Goal: Find contact information: Find contact information

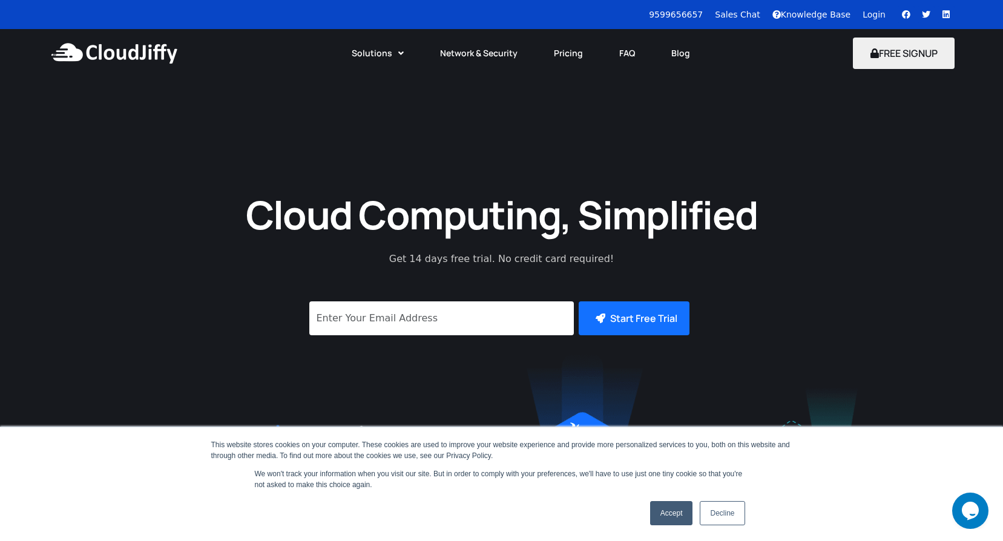
click at [661, 513] on link "Accept" at bounding box center [671, 513] width 43 height 24
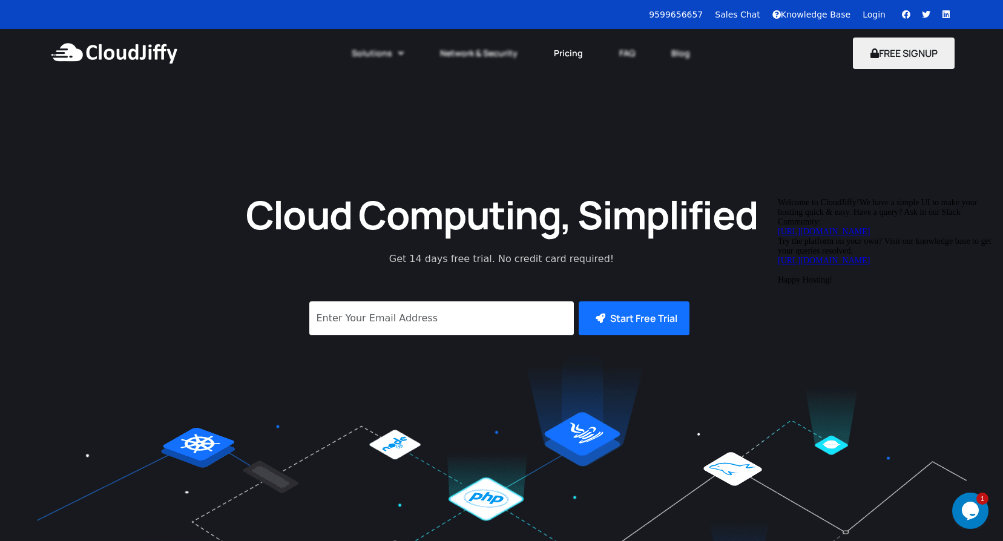
click at [565, 54] on link "Pricing" at bounding box center [568, 53] width 65 height 27
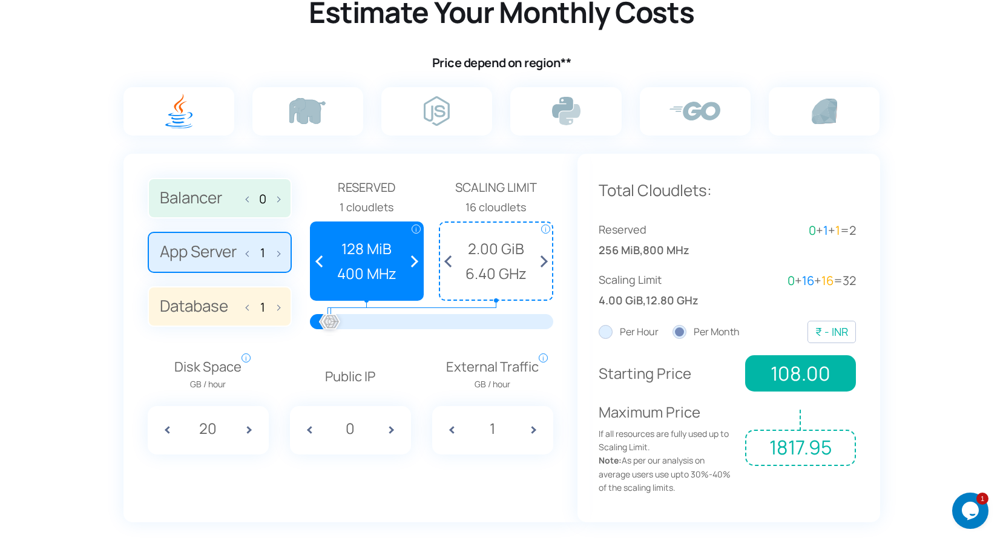
scroll to position [787, 0]
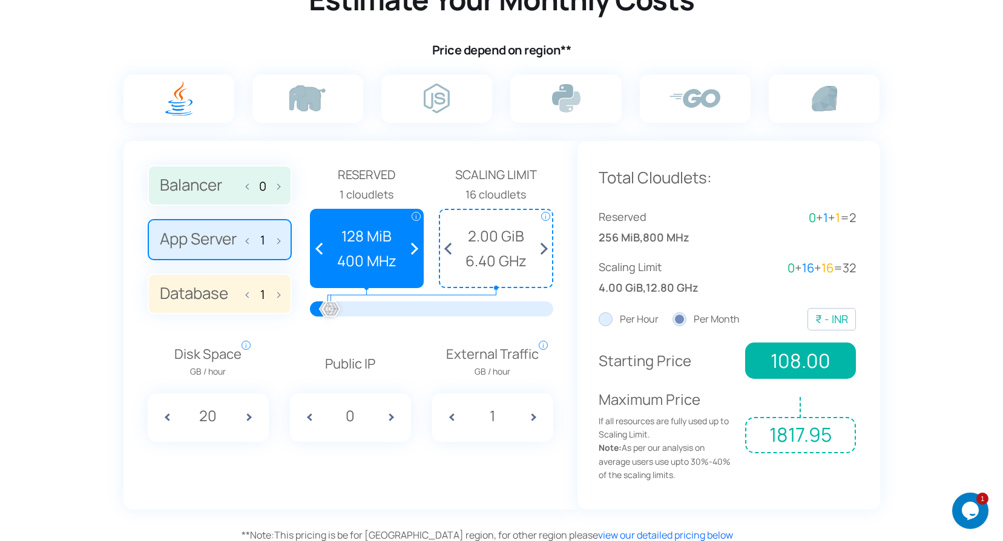
click at [388, 415] on span at bounding box center [396, 417] width 30 height 48
type input "1"
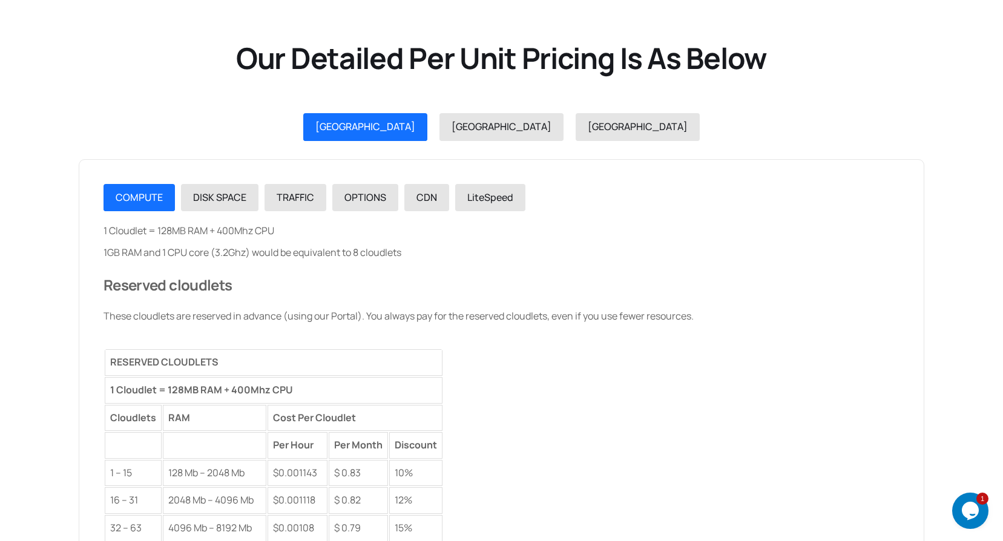
scroll to position [1331, 0]
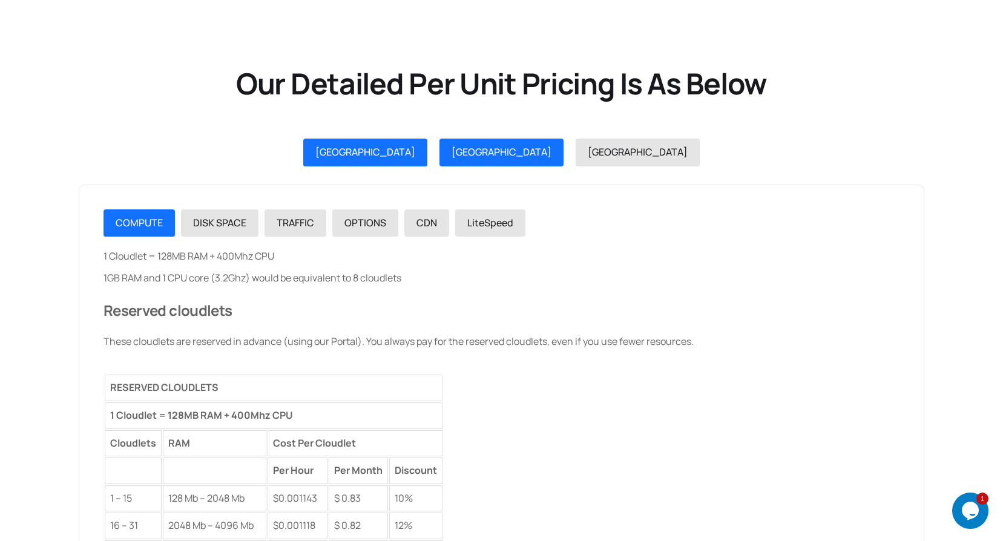
click at [499, 162] on link "USA" at bounding box center [501, 153] width 124 height 28
click at [420, 149] on link "INDIA" at bounding box center [365, 153] width 124 height 28
click at [487, 156] on span "USA" at bounding box center [501, 151] width 100 height 13
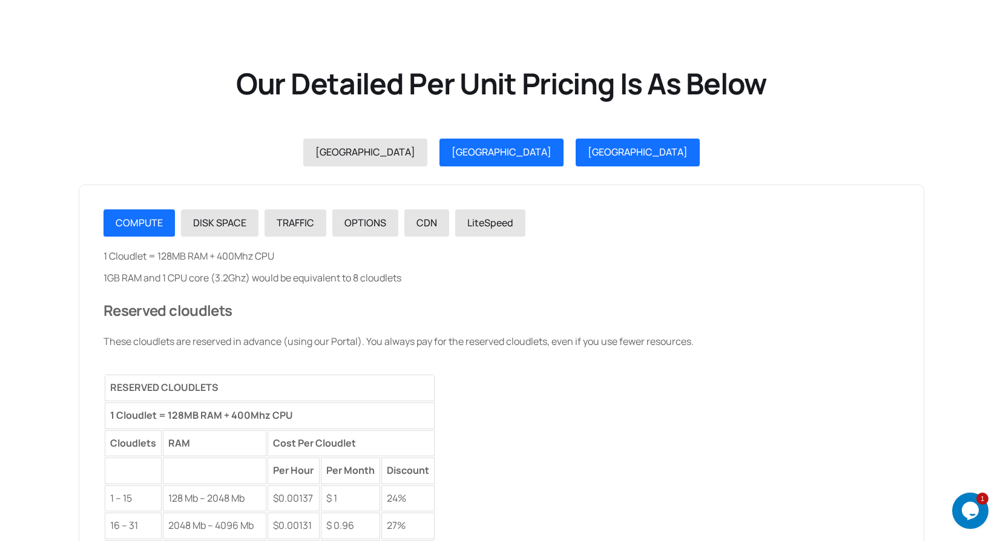
click at [588, 155] on span "GERMANY" at bounding box center [638, 151] width 100 height 13
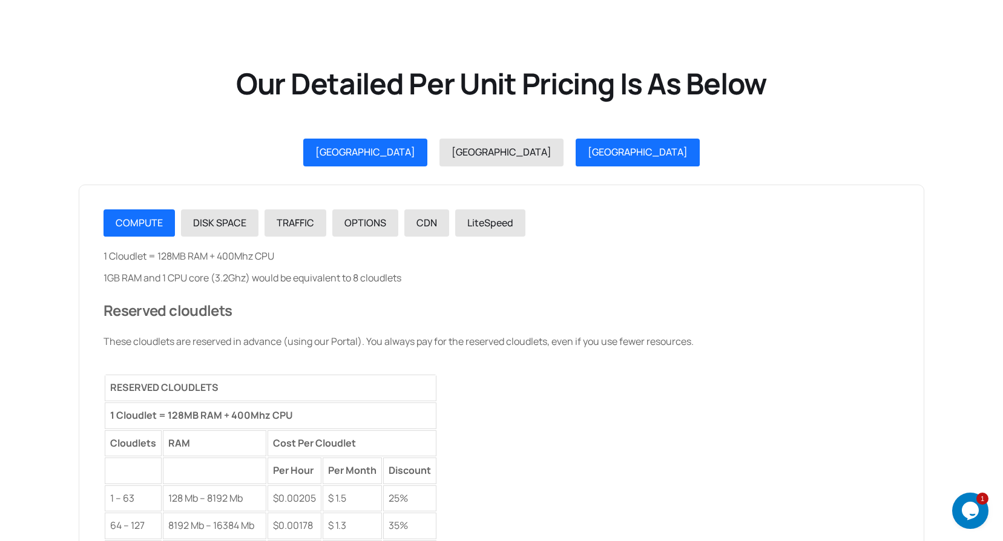
click at [415, 160] on div "INDIA" at bounding box center [365, 153] width 100 height 16
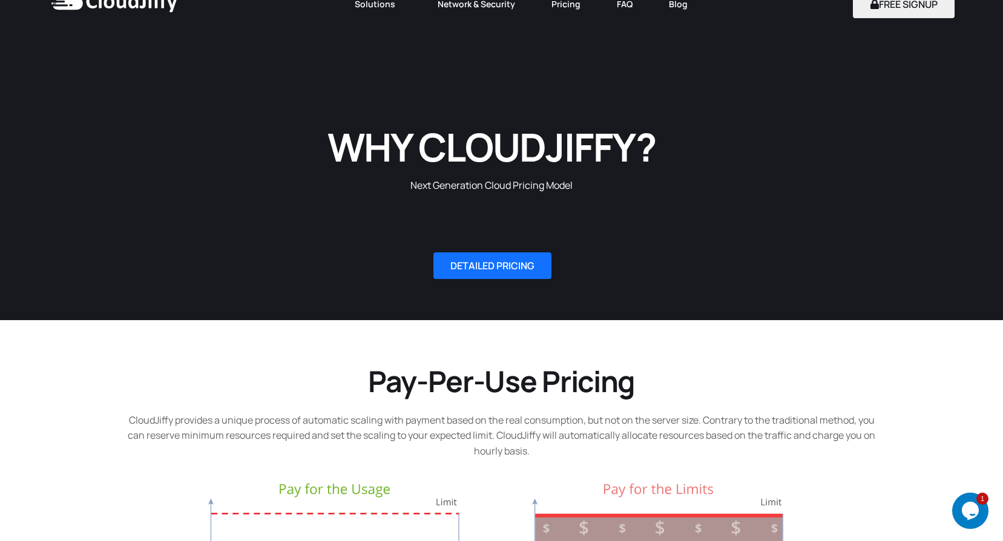
scroll to position [0, 0]
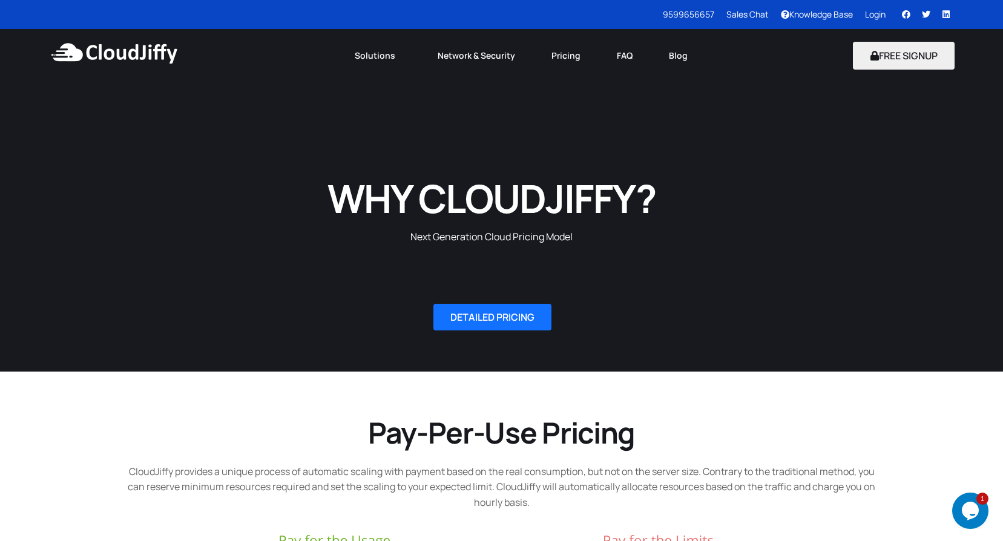
click at [137, 53] on img at bounding box center [113, 53] width 131 height 36
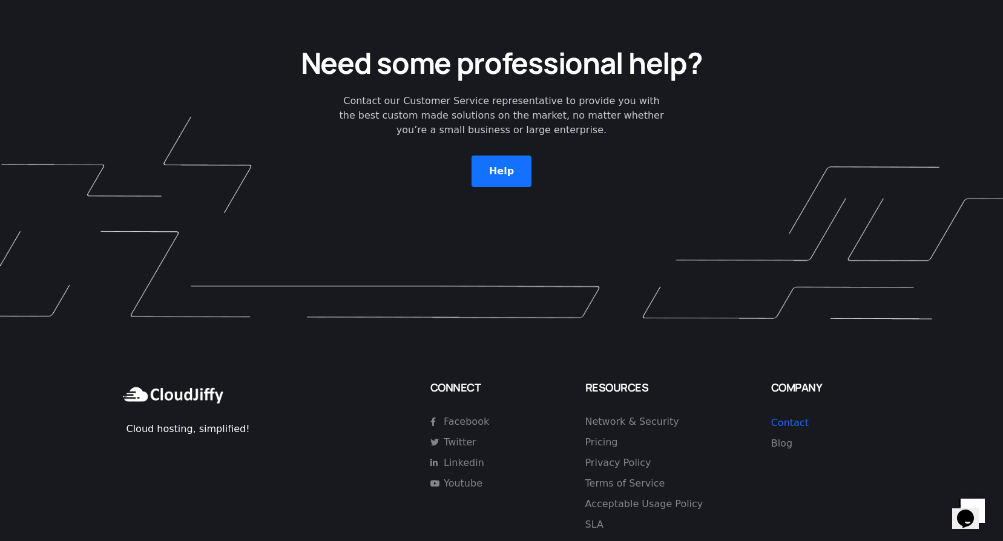
scroll to position [3504, 0]
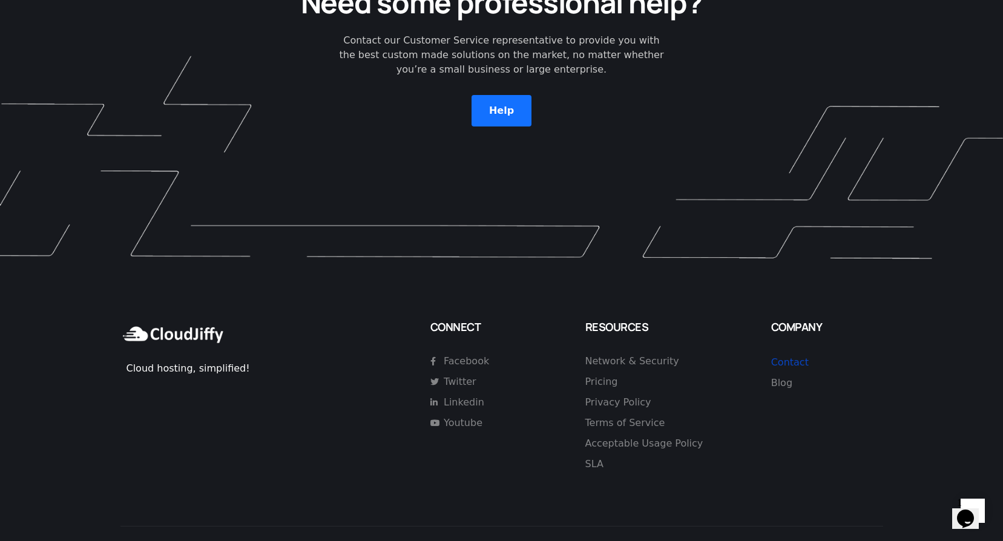
click at [791, 356] on link "Contact" at bounding box center [790, 361] width 38 height 11
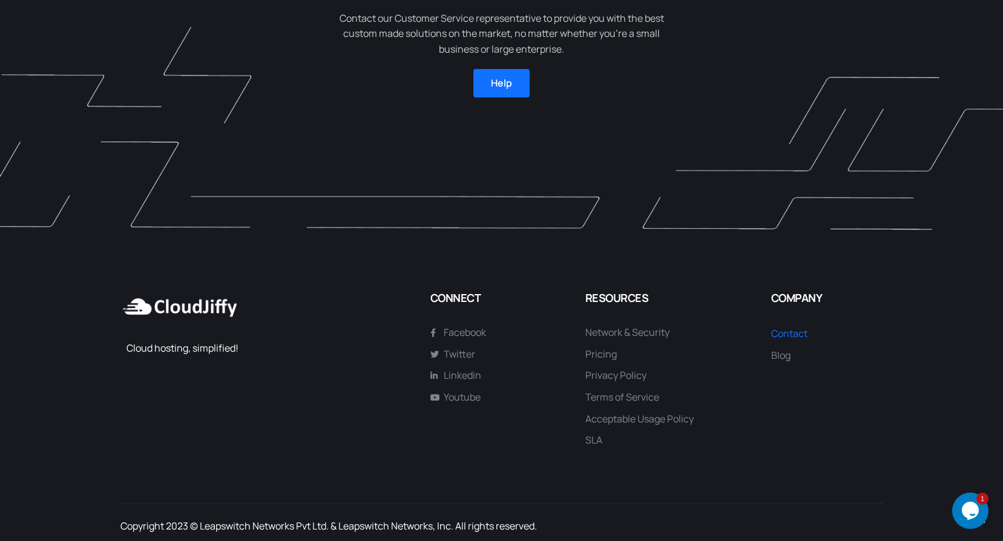
scroll to position [1383, 0]
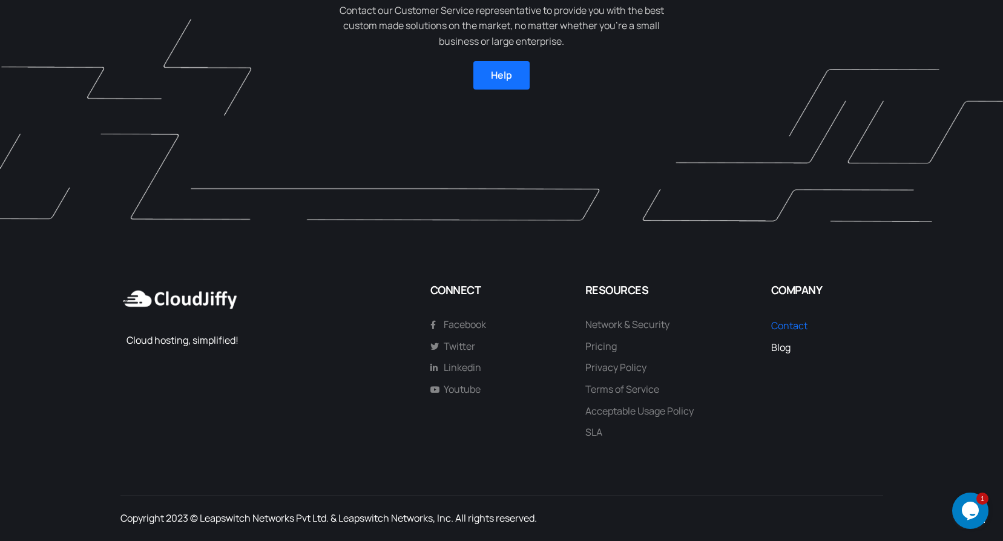
click at [778, 347] on span "Blog" at bounding box center [780, 347] width 19 height 13
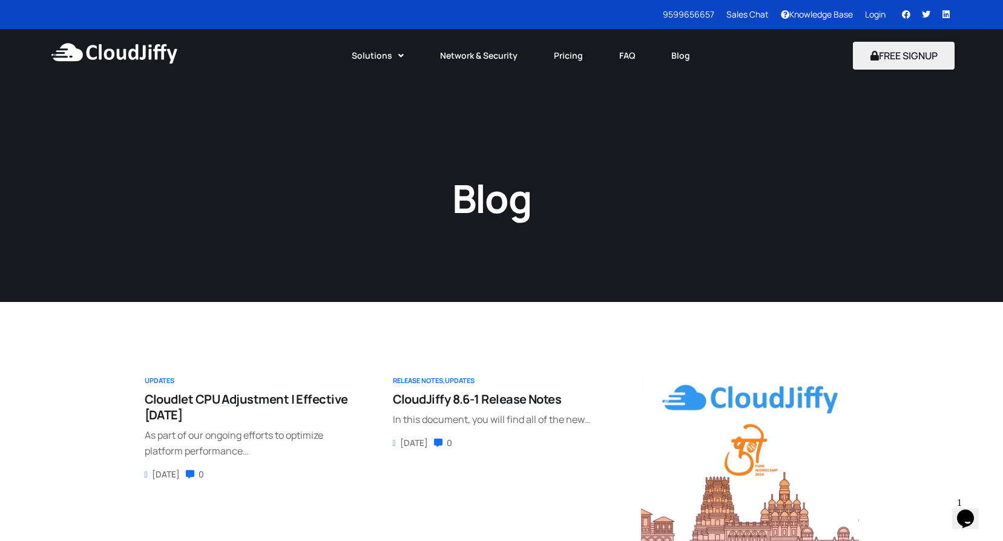
click at [743, 16] on link "Sales Chat" at bounding box center [747, 13] width 42 height 11
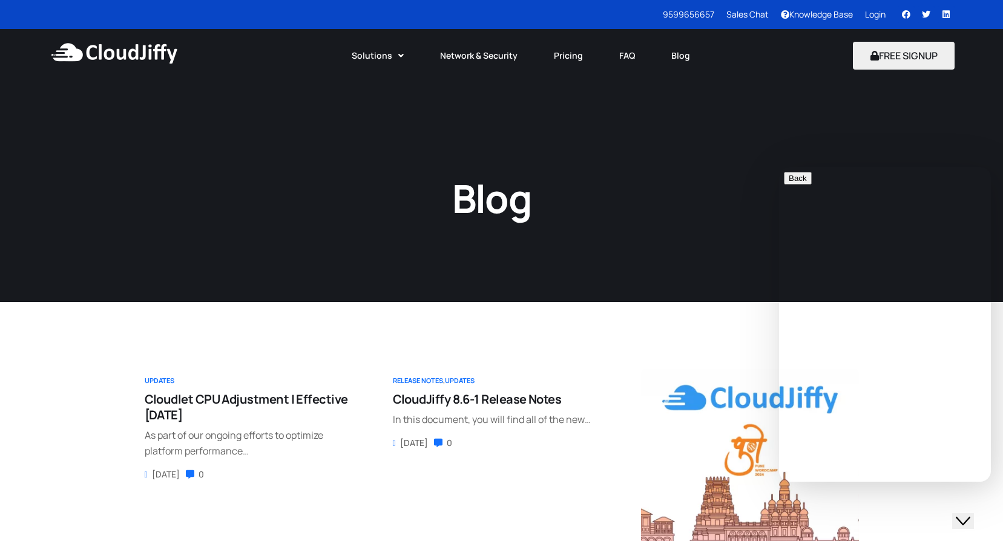
click at [683, 15] on link "9599656657" at bounding box center [688, 13] width 51 height 11
